Goal: Task Accomplishment & Management: Manage account settings

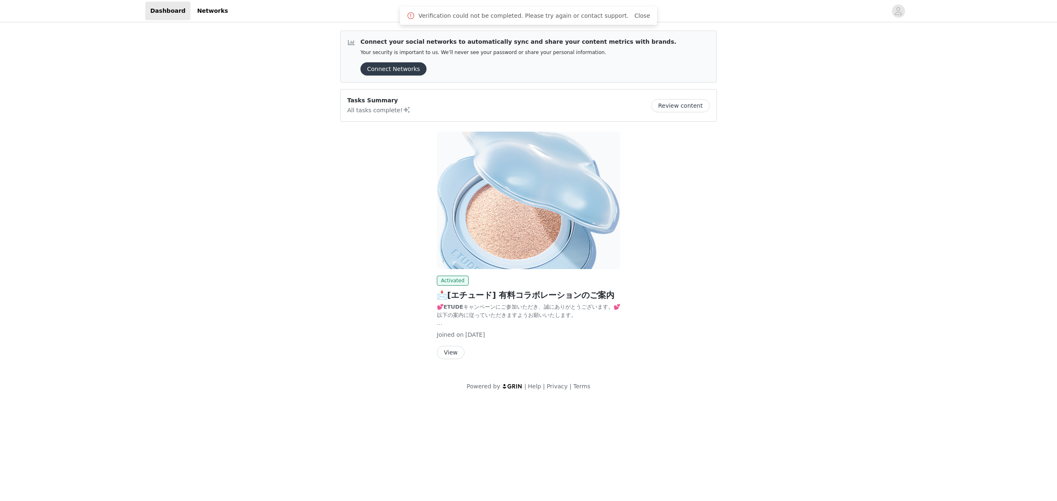
click at [441, 336] on span "Joined on" at bounding box center [450, 334] width 27 height 7
drag, startPoint x: 446, startPoint y: 338, endPoint x: 455, endPoint y: 349, distance: 13.7
click at [446, 339] on div "Joined on [DATE]" at bounding box center [528, 335] width 183 height 9
click at [455, 350] on button "View" at bounding box center [451, 352] width 28 height 13
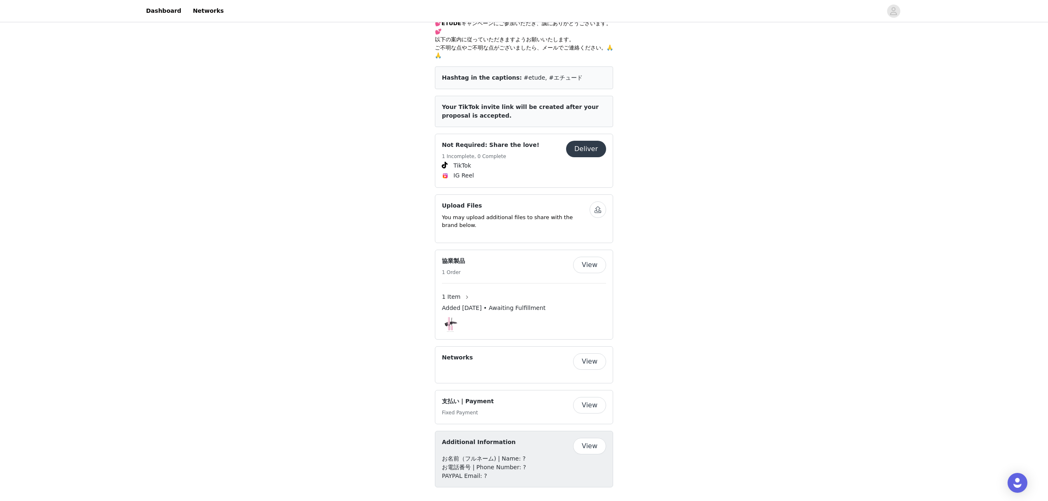
scroll to position [287, 0]
click at [593, 401] on button "View" at bounding box center [589, 402] width 33 height 17
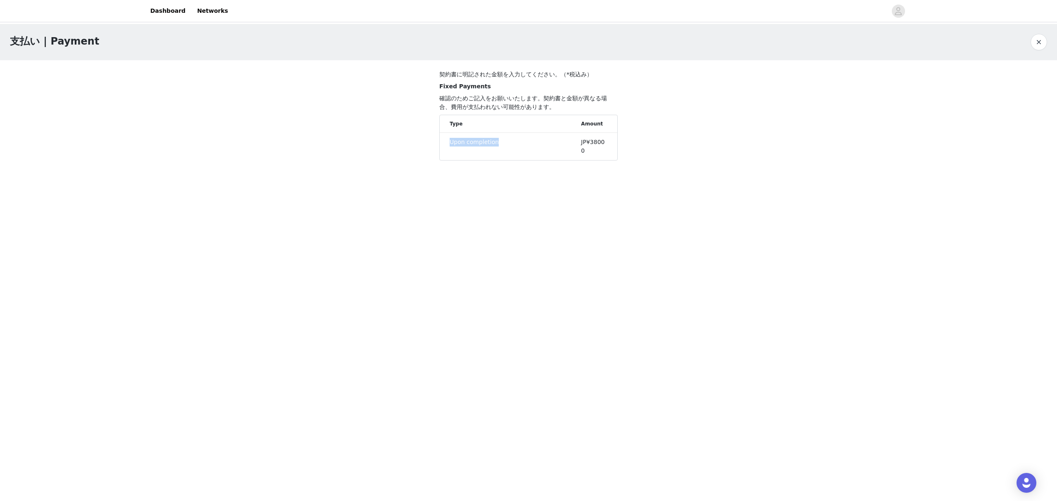
drag, startPoint x: 527, startPoint y: 137, endPoint x: 448, endPoint y: 136, distance: 78.8
click at [448, 136] on li "Upon completion JP¥38000" at bounding box center [528, 146] width 177 height 27
drag, startPoint x: 448, startPoint y: 136, endPoint x: 617, endPoint y: 142, distance: 169.3
click at [617, 142] on section "契約書に明記された金額を入力してください。（*税込み） Fixed Payments 確認のためご記入をお願いいたします。契約書と金額が異なる場合、費用が支払…" at bounding box center [528, 116] width 198 height 113
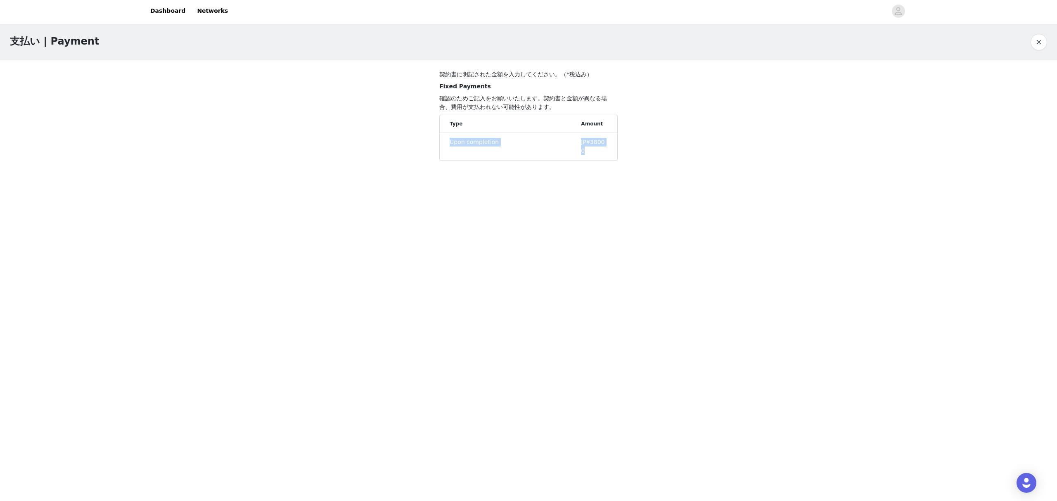
click at [617, 142] on section "契約書に明記された金額を入力してください。（*税込み） Fixed Payments 確認のためご記入をお願いいたします。契約書と金額が異なる場合、費用が支払…" at bounding box center [528, 116] width 198 height 113
click at [608, 209] on body "Dashboard Networks 支払い | Payment 契約書に明記された金額を入力してください。（*税込み） Fixed Payments 確認の…" at bounding box center [528, 250] width 1057 height 501
click at [639, 209] on body "Dashboard Networks 支払い | Payment 契約書に明記された金額を入力してください。（*税込み） Fixed Payments 確認の…" at bounding box center [528, 250] width 1057 height 501
click at [1038, 44] on button "button" at bounding box center [1038, 42] width 17 height 17
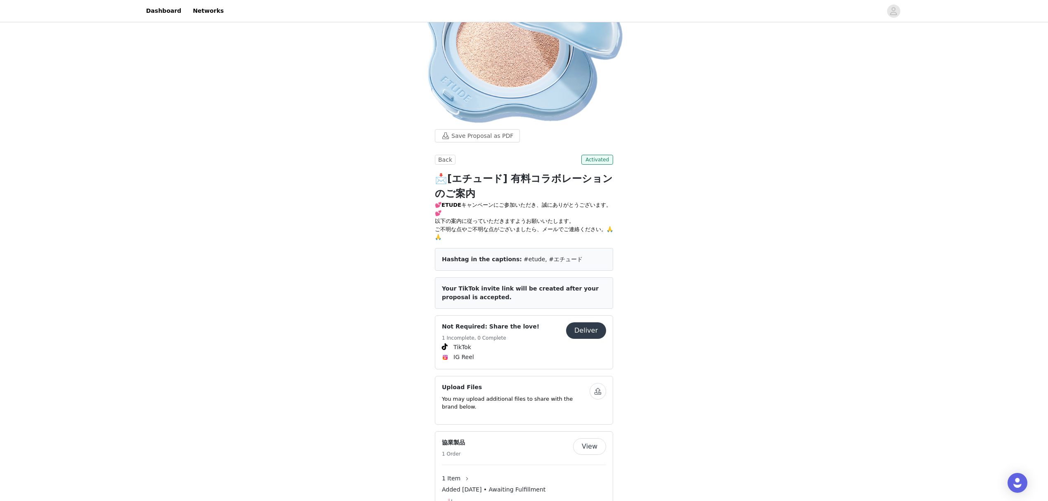
scroll to position [67, 0]
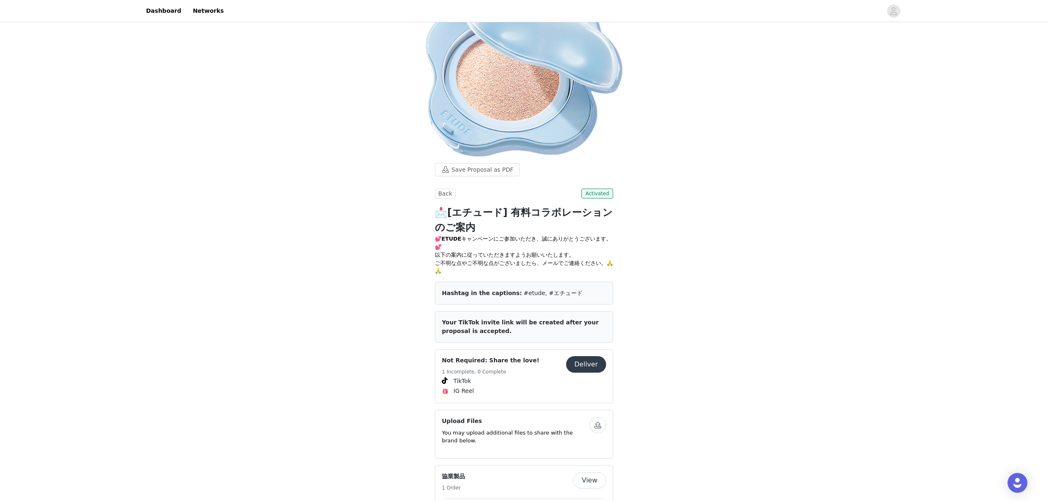
click at [591, 359] on button "Deliver" at bounding box center [586, 364] width 40 height 17
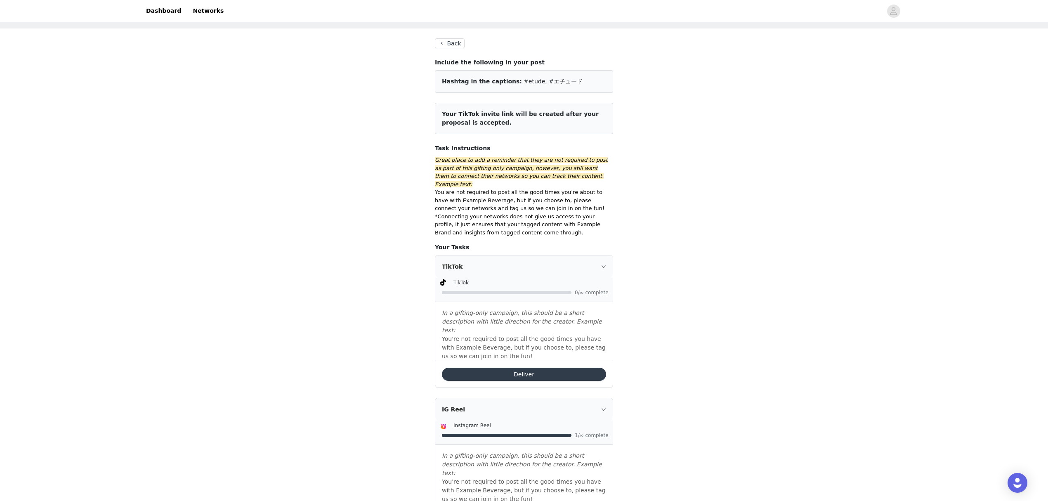
scroll to position [58, 0]
